Goal: Task Accomplishment & Management: Complete application form

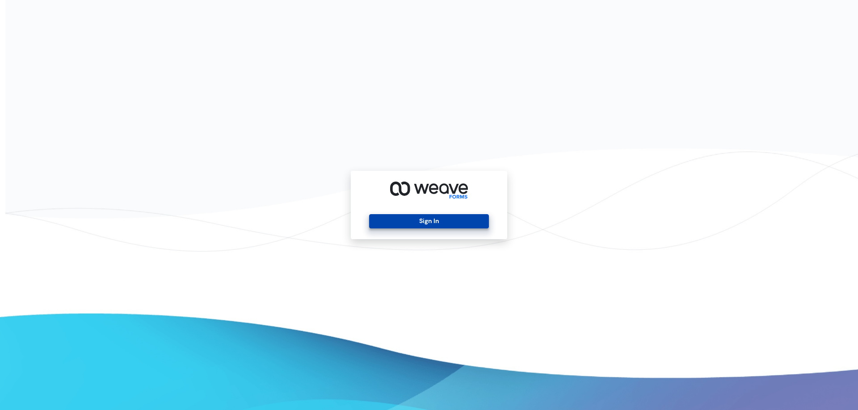
click at [442, 226] on button "Sign In" at bounding box center [428, 221] width 119 height 14
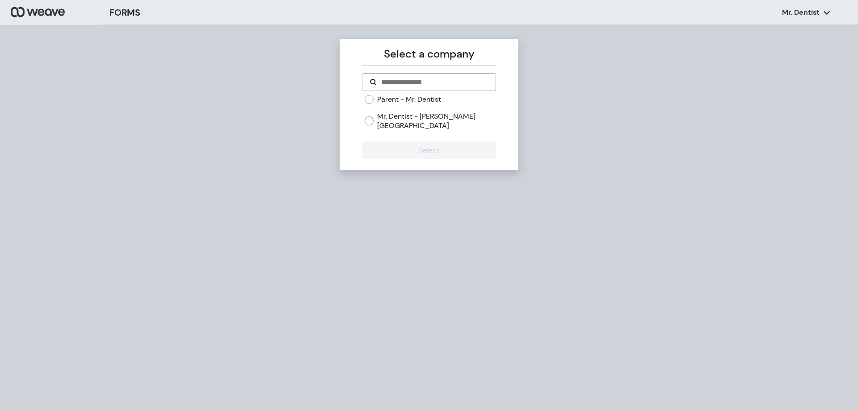
click at [389, 101] on label "Parent - Mr. Dentist" at bounding box center [409, 100] width 64 height 10
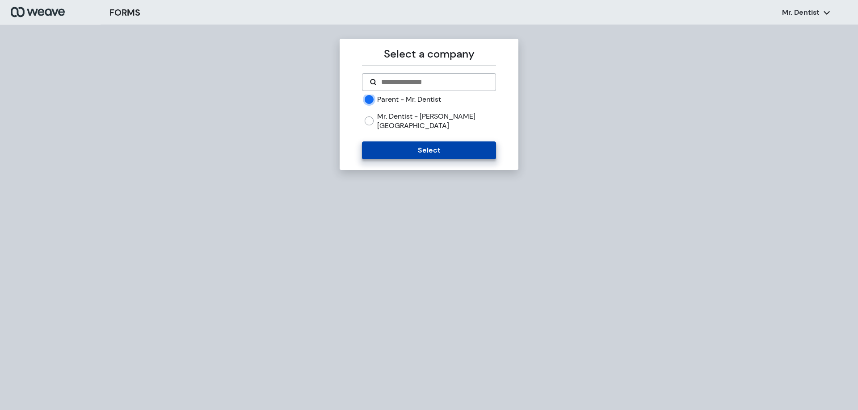
click at [415, 142] on button "Select" at bounding box center [429, 151] width 134 height 18
